Goal: Information Seeking & Learning: Learn about a topic

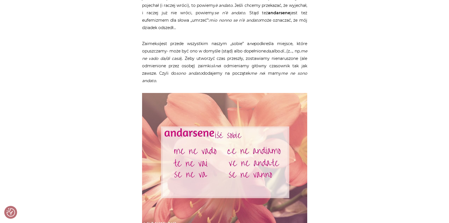
scroll to position [476, 0]
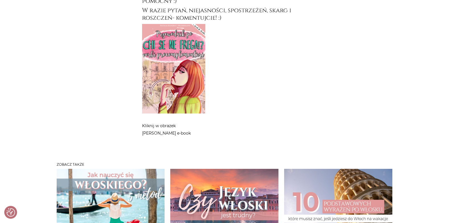
scroll to position [2793, 0]
